Goal: Check status

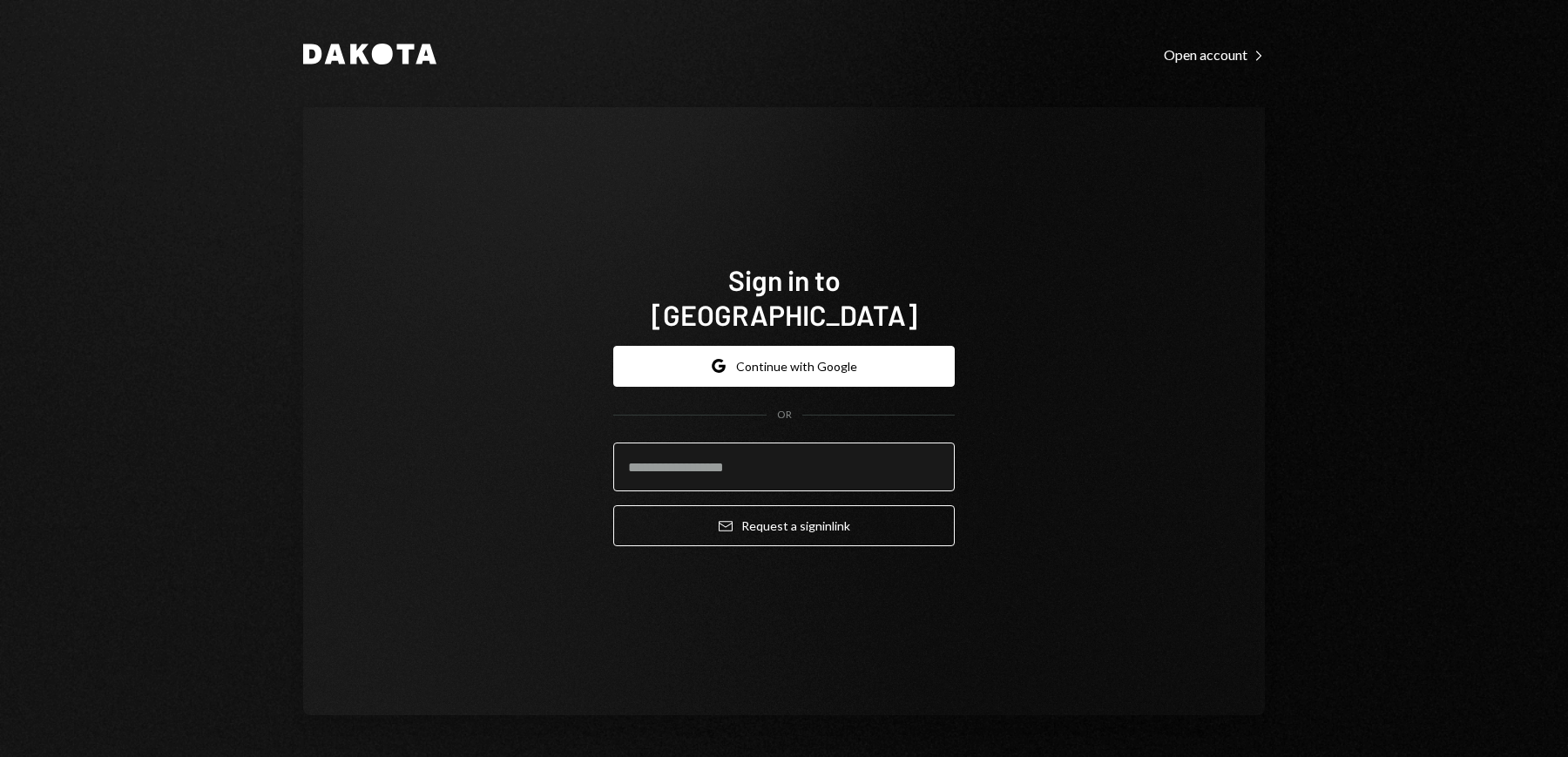
click at [749, 453] on input "email" at bounding box center [784, 467] width 342 height 49
type input "**********"
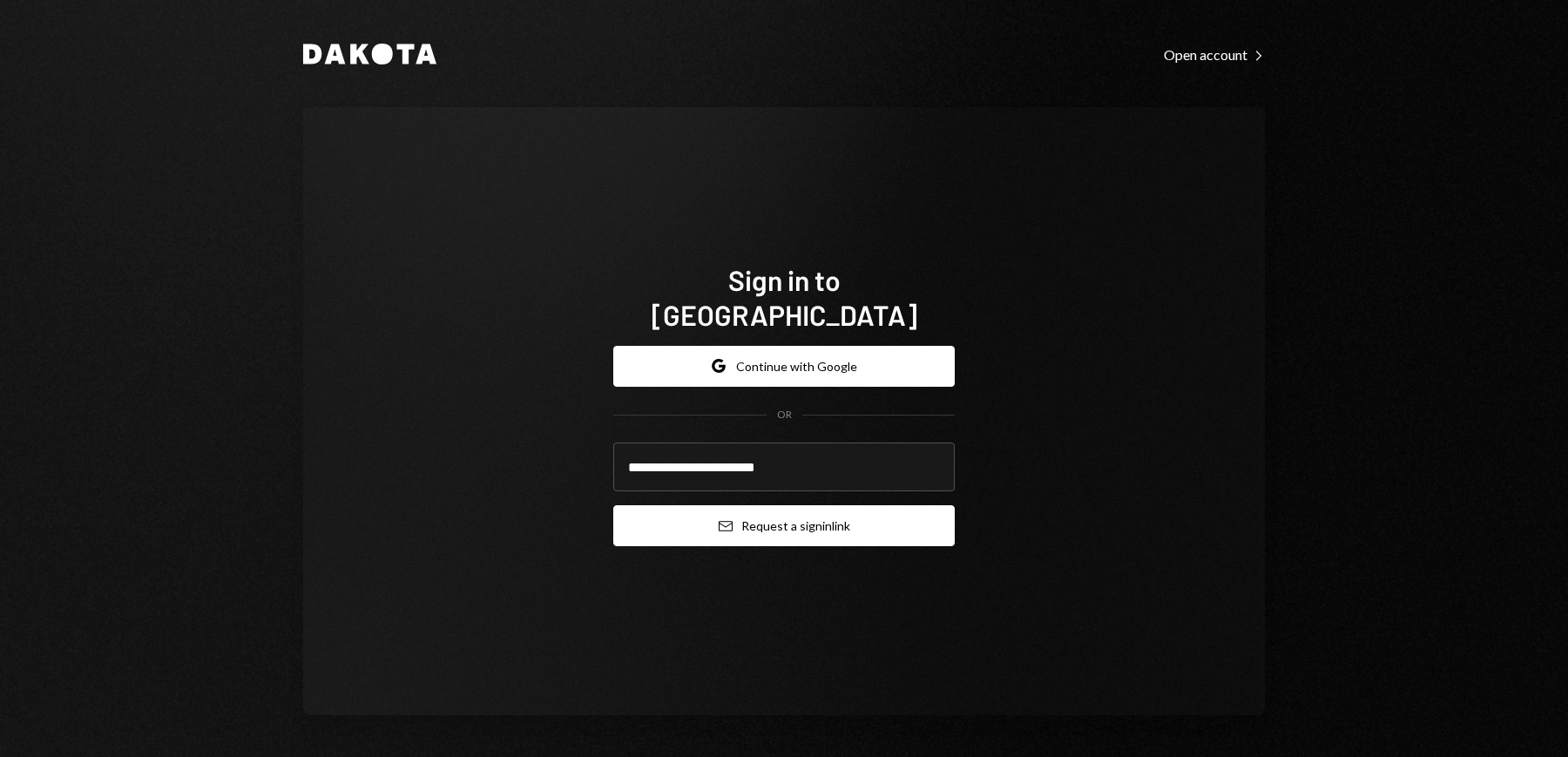
click at [772, 518] on button "Email Request a sign in link" at bounding box center [784, 525] width 342 height 41
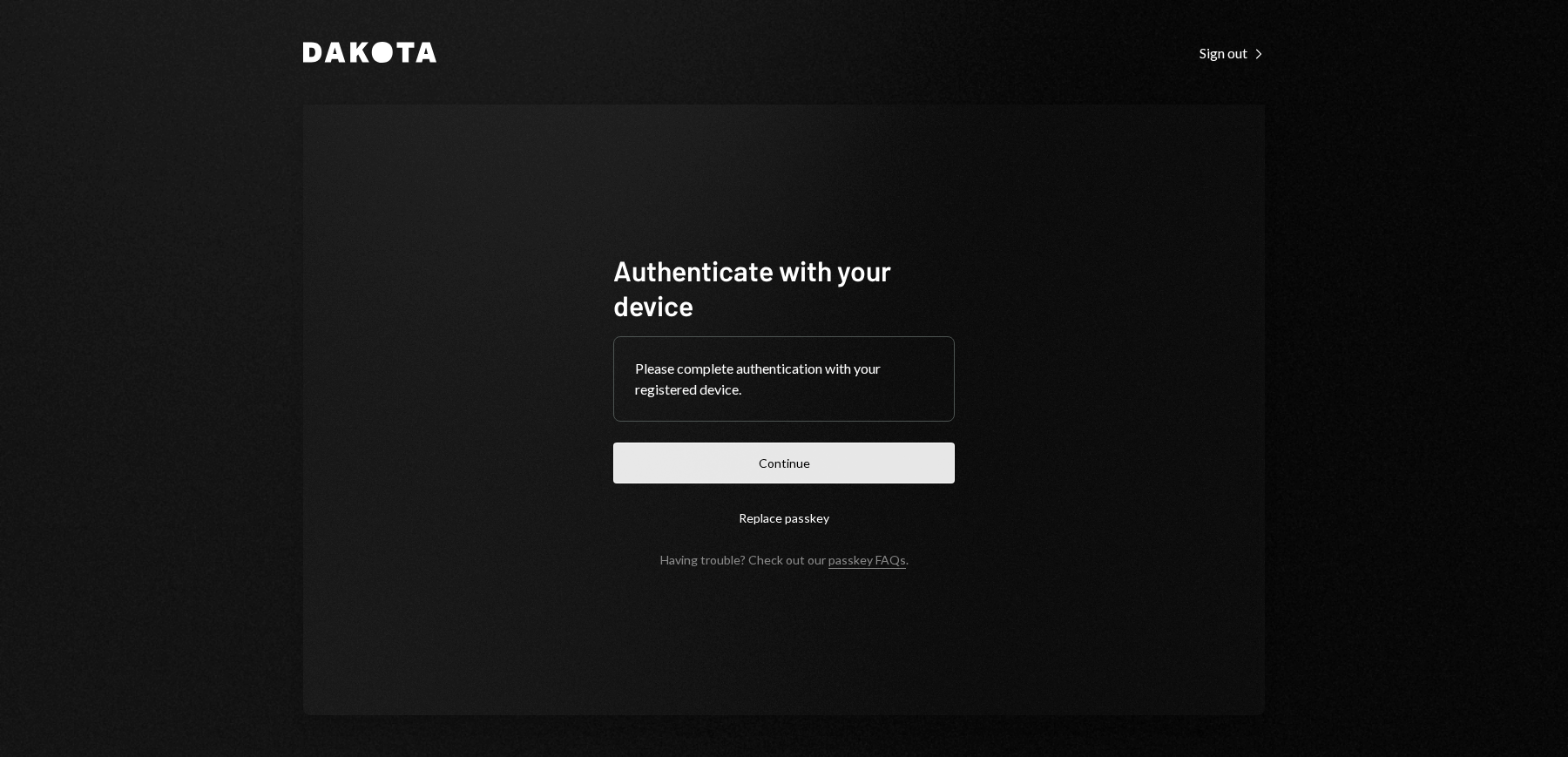
click at [793, 463] on button "Continue" at bounding box center [784, 463] width 342 height 41
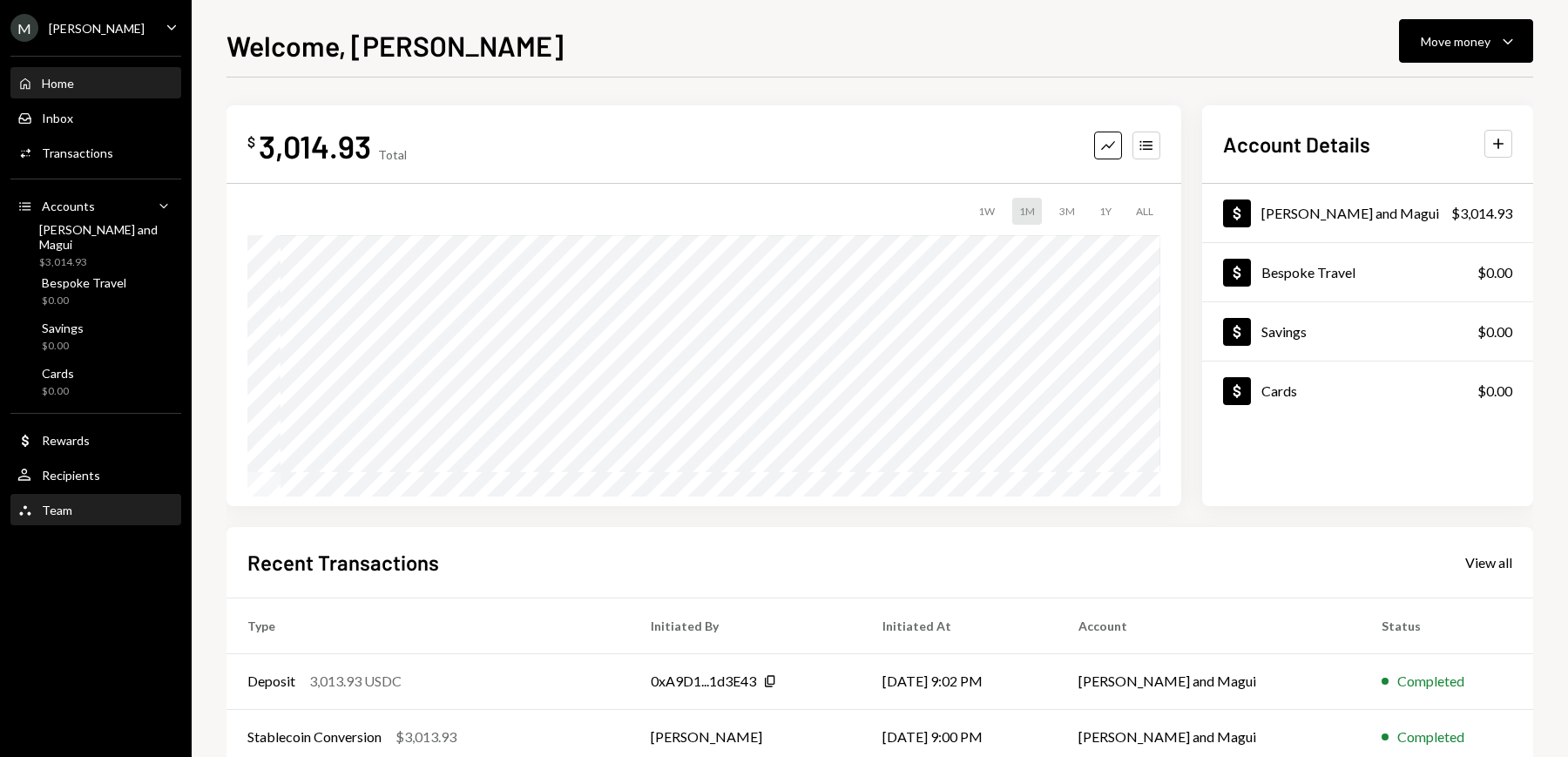
click at [71, 504] on div "Team Team" at bounding box center [96, 510] width 157 height 16
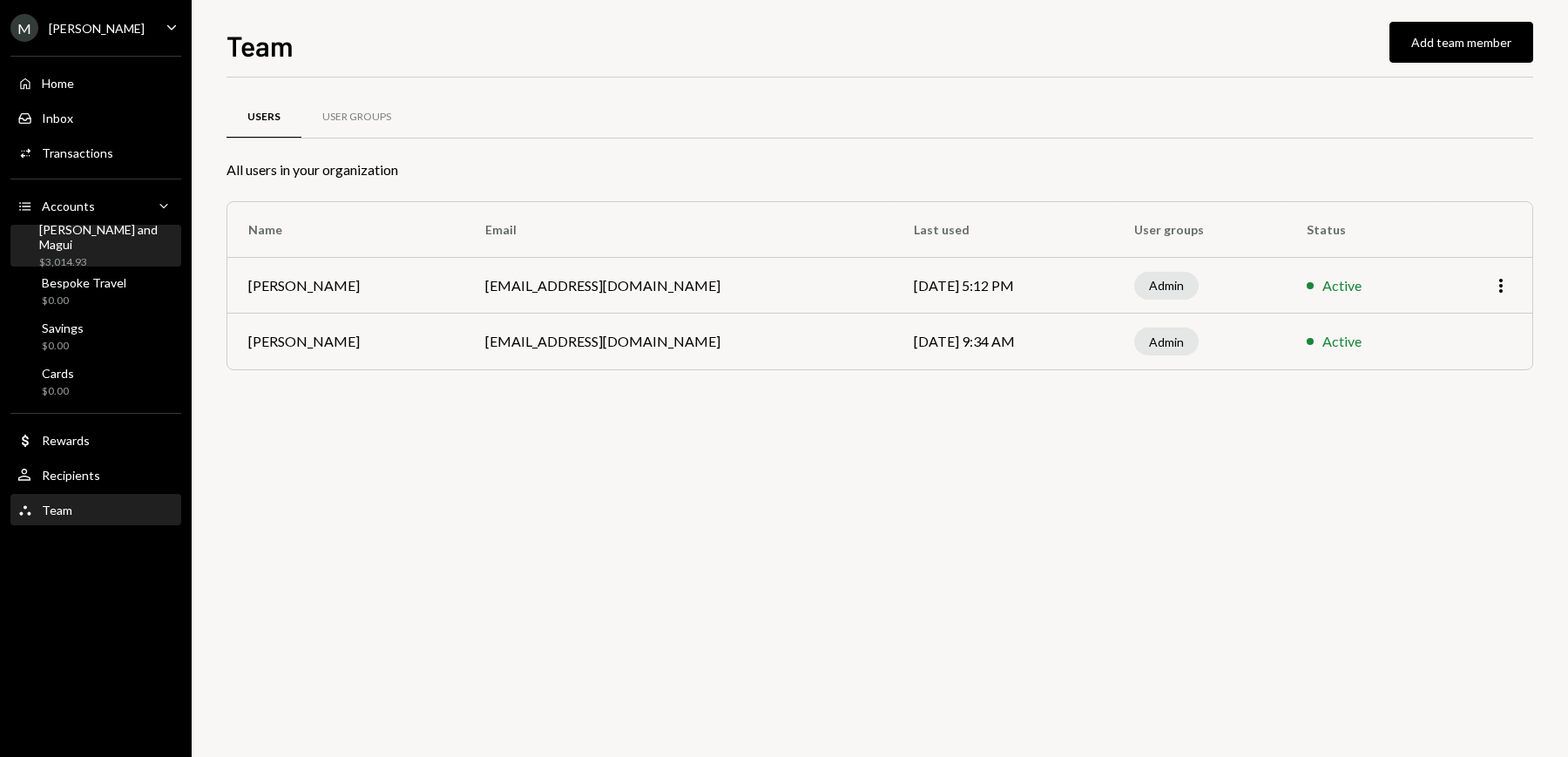
click at [59, 255] on div "$3,014.93" at bounding box center [106, 263] width 135 height 15
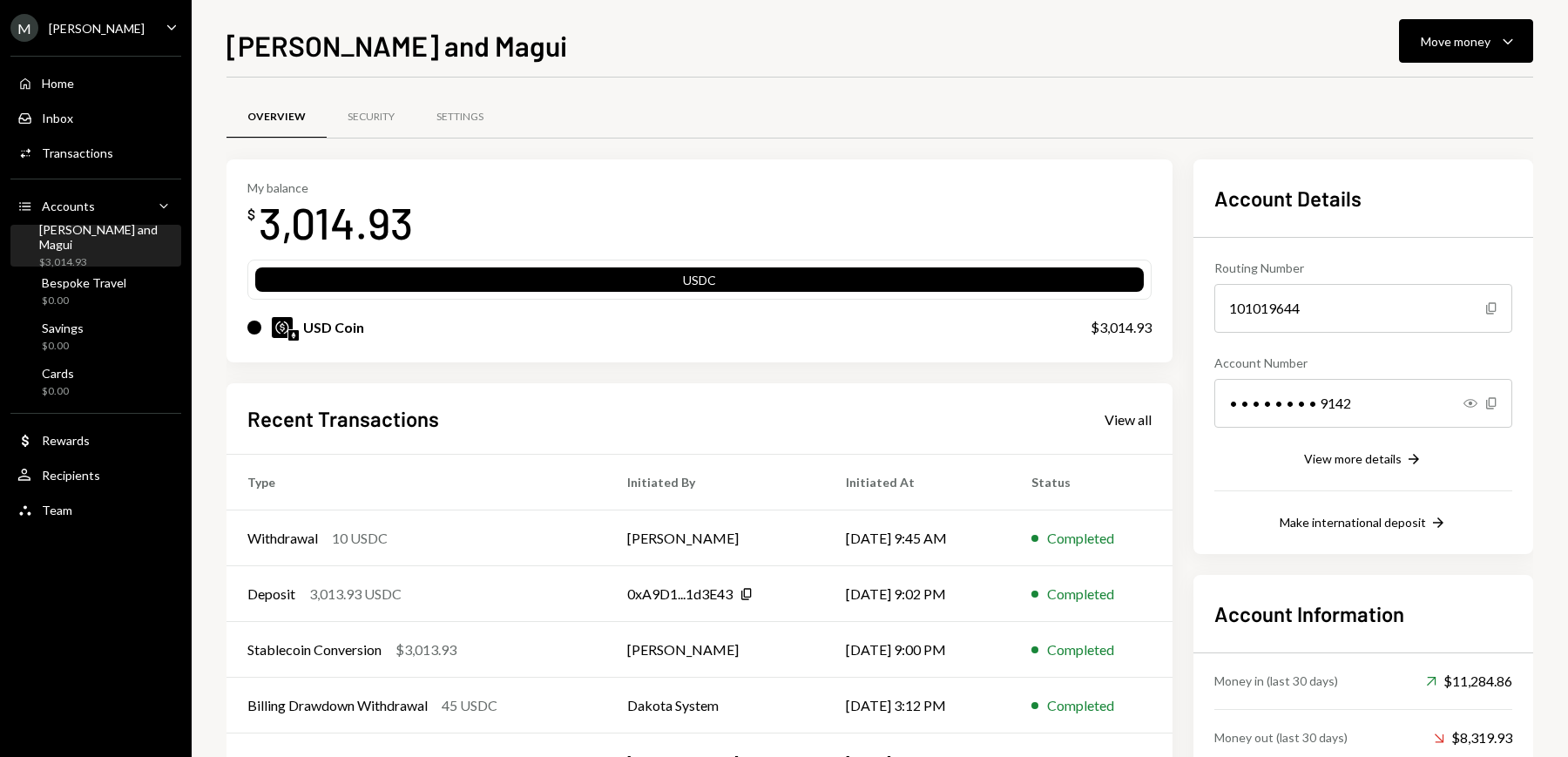
click at [483, 367] on div "My balance $ 3,014.93 USDC USD Coin $3,014.93 Recent Transactions View all Type…" at bounding box center [699, 494] width 946 height 670
click at [278, 536] on div "Withdrawal" at bounding box center [282, 538] width 71 height 21
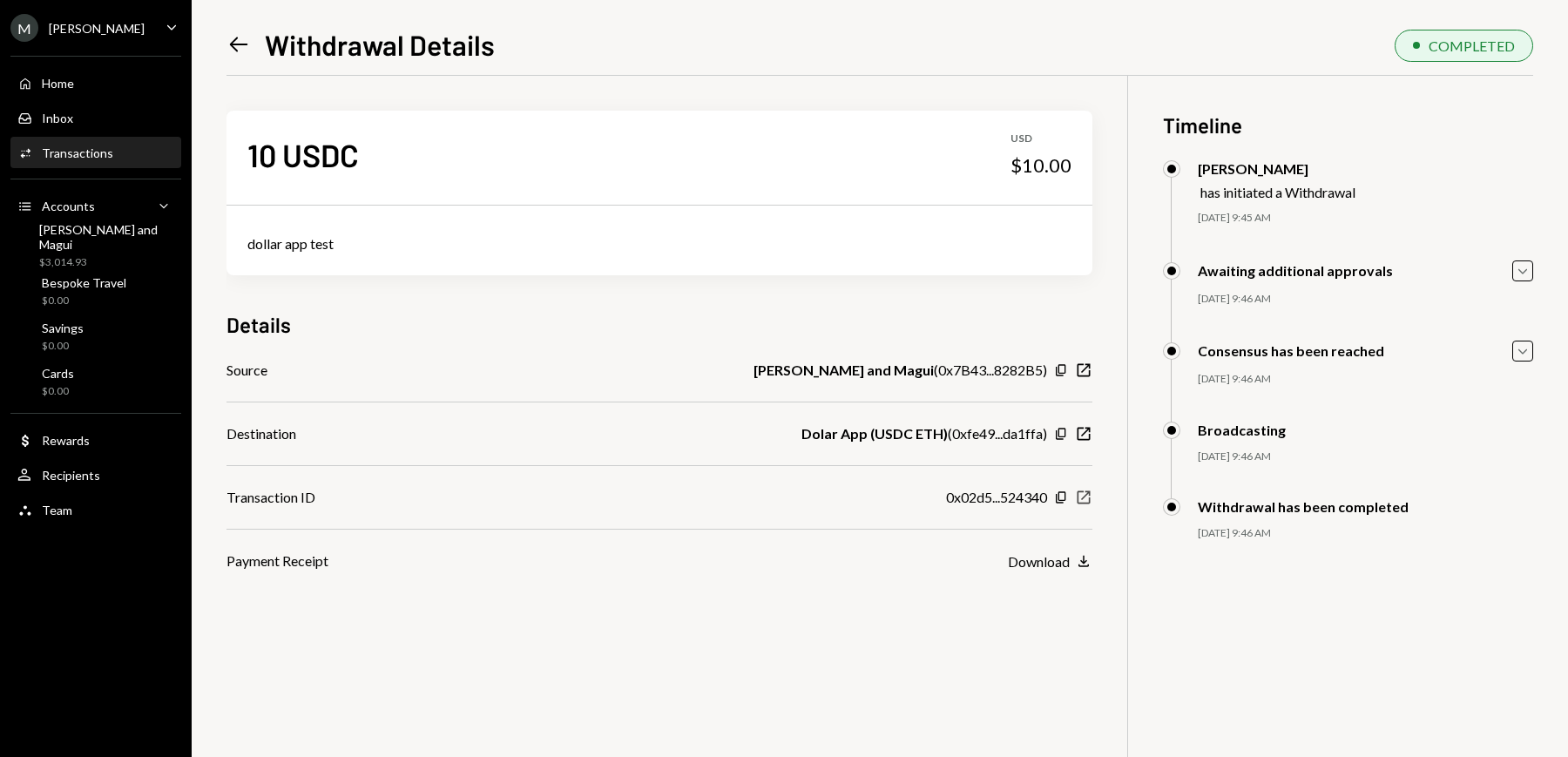
click at [1087, 497] on icon "New Window" at bounding box center [1084, 497] width 17 height 17
click at [81, 231] on div "[PERSON_NAME] and Magui" at bounding box center [106, 237] width 135 height 29
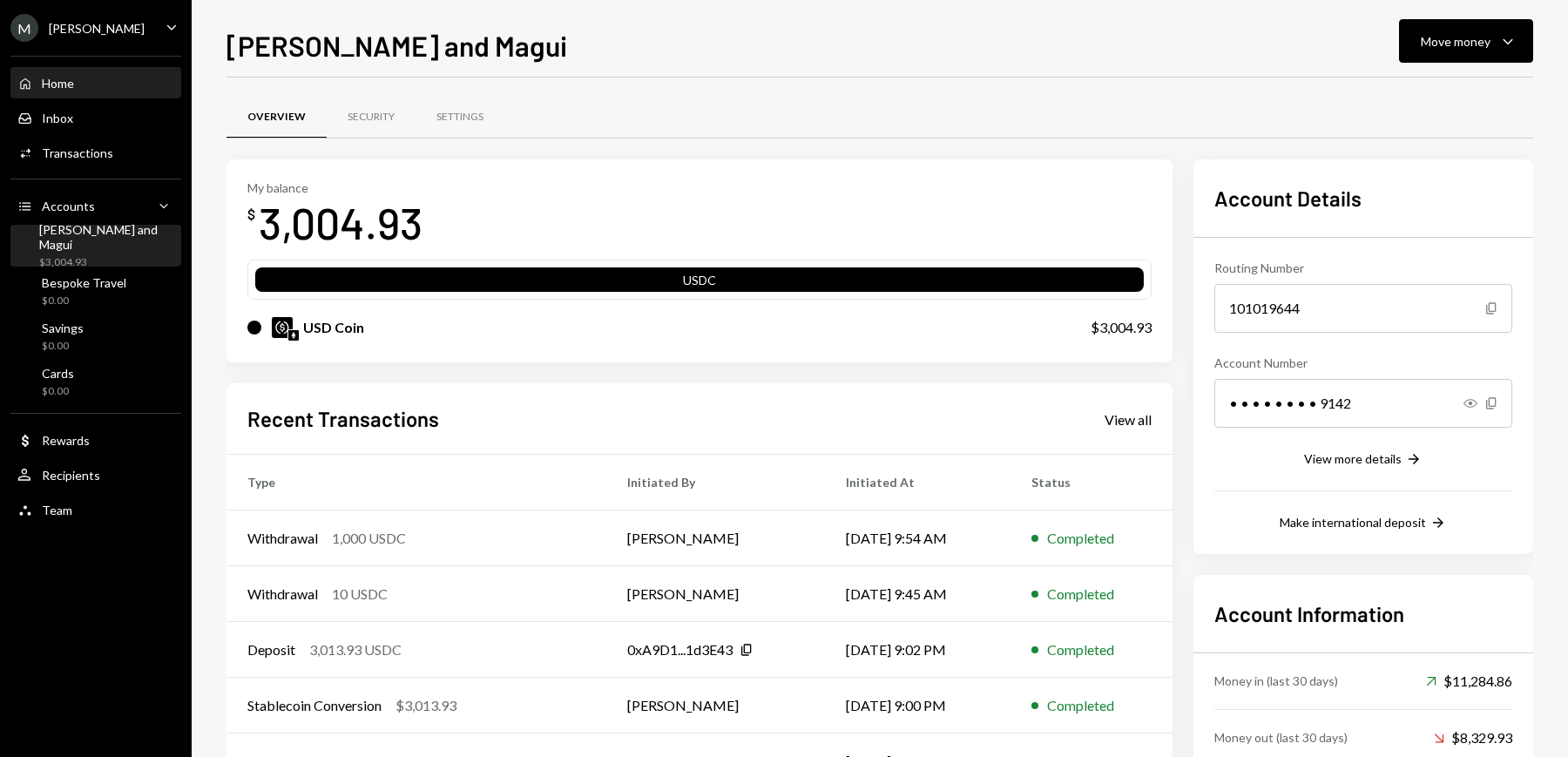
click at [51, 77] on div "Home" at bounding box center [58, 83] width 32 height 15
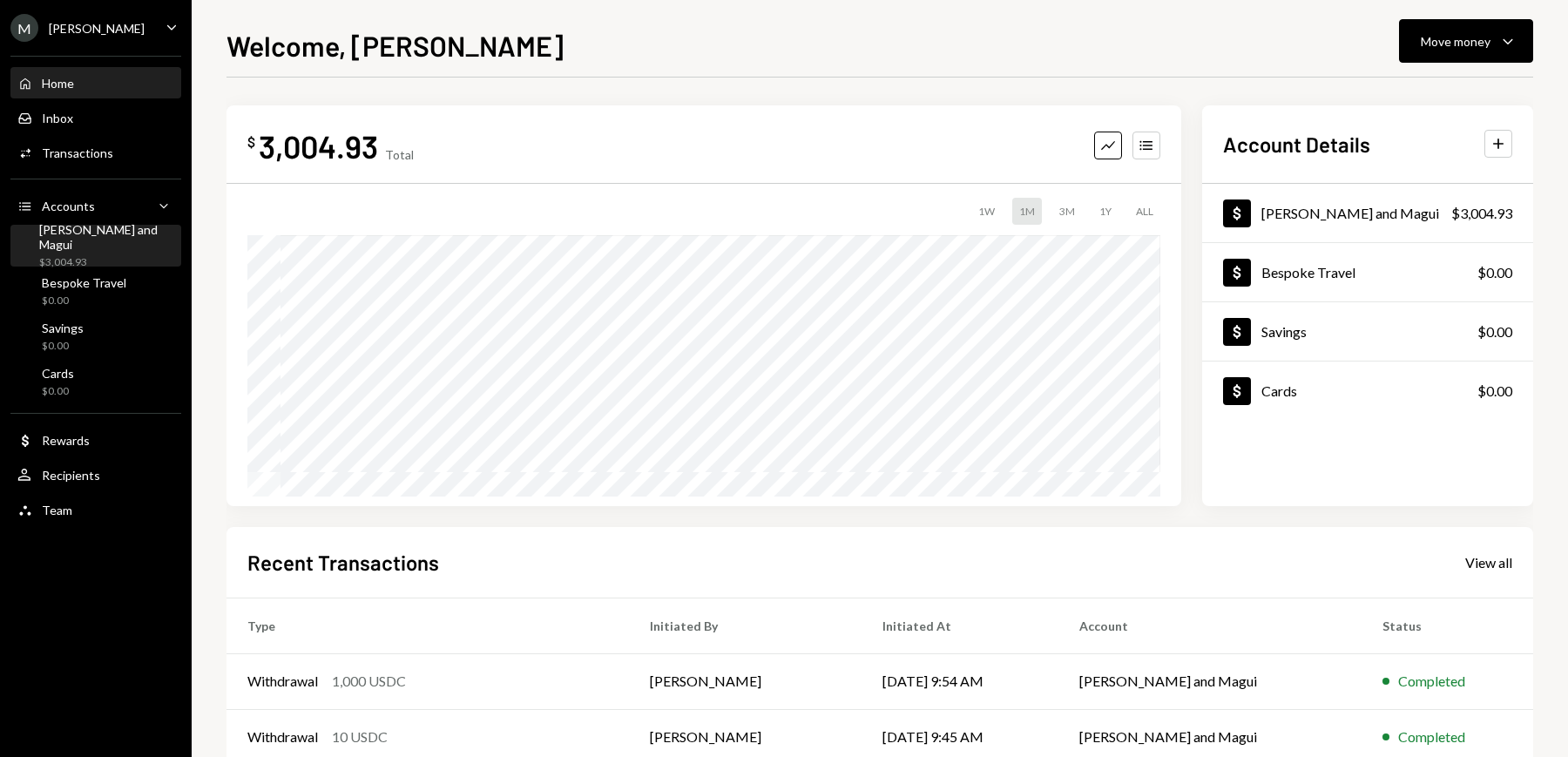
click at [60, 255] on div "$3,004.93" at bounding box center [106, 263] width 135 height 15
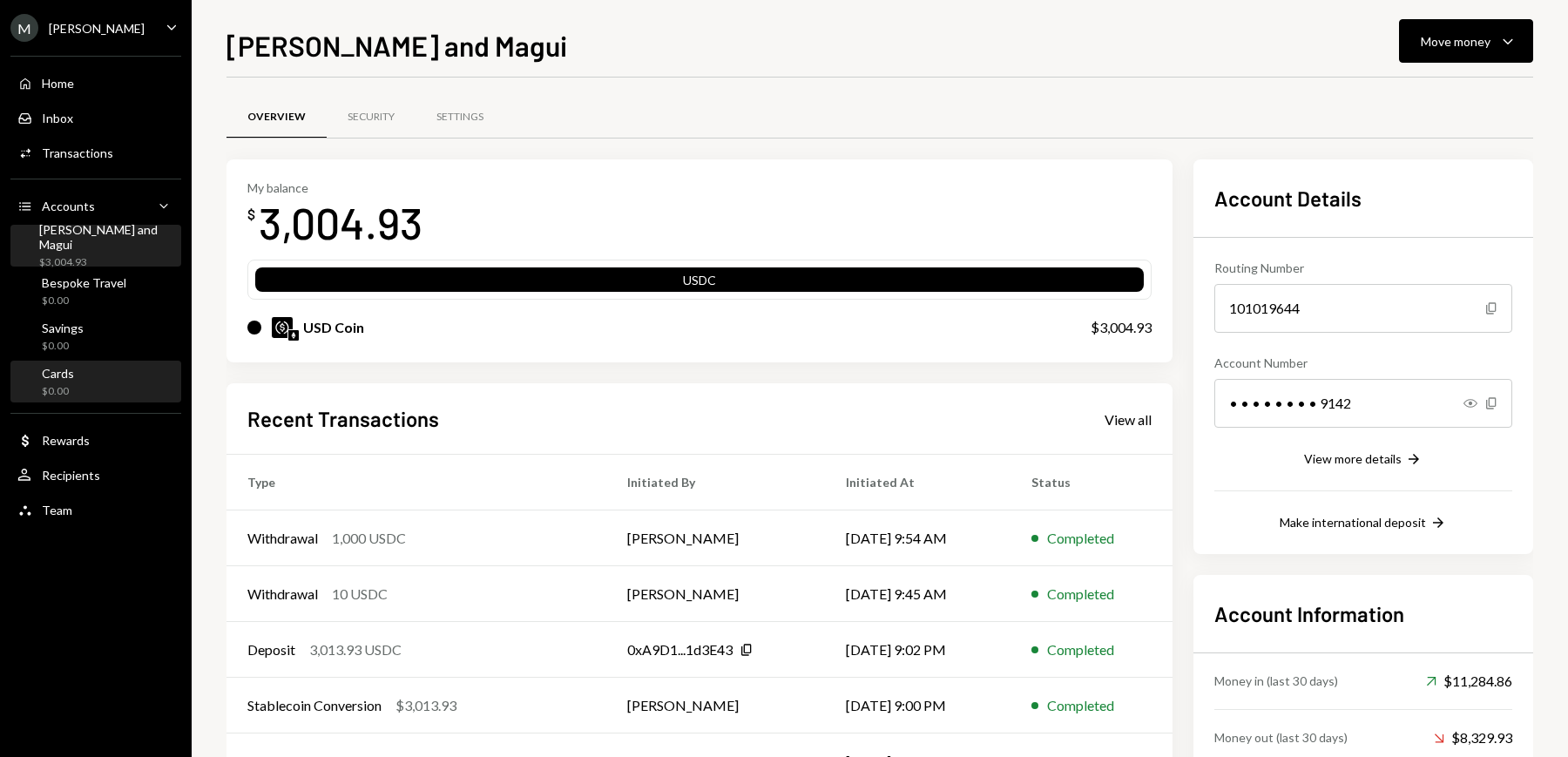
click at [69, 388] on div "$0.00" at bounding box center [58, 392] width 32 height 15
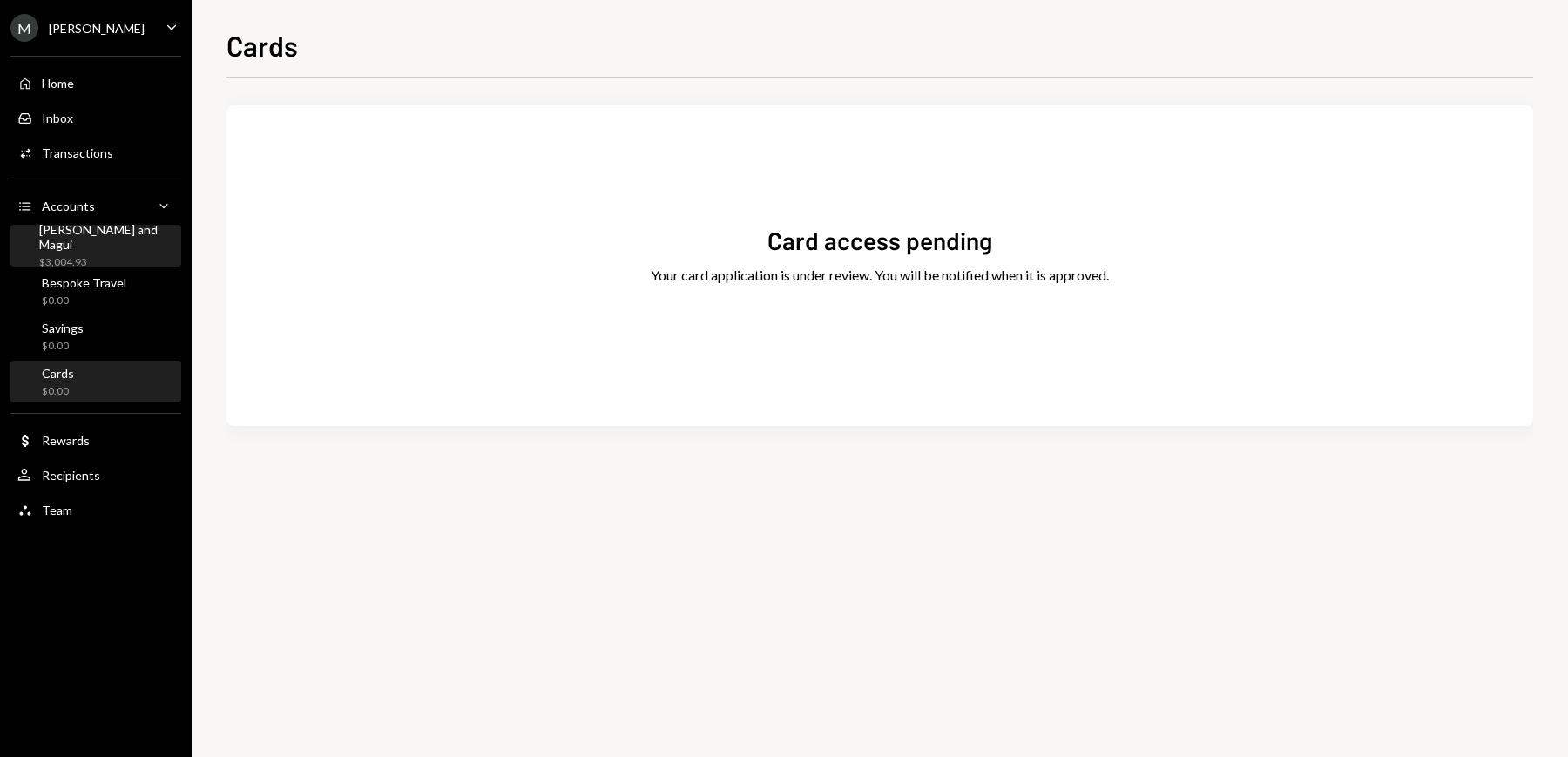
click at [61, 245] on div "Mike and Magui $3,004.93" at bounding box center [106, 246] width 135 height 48
